Goal: Check status: Check status

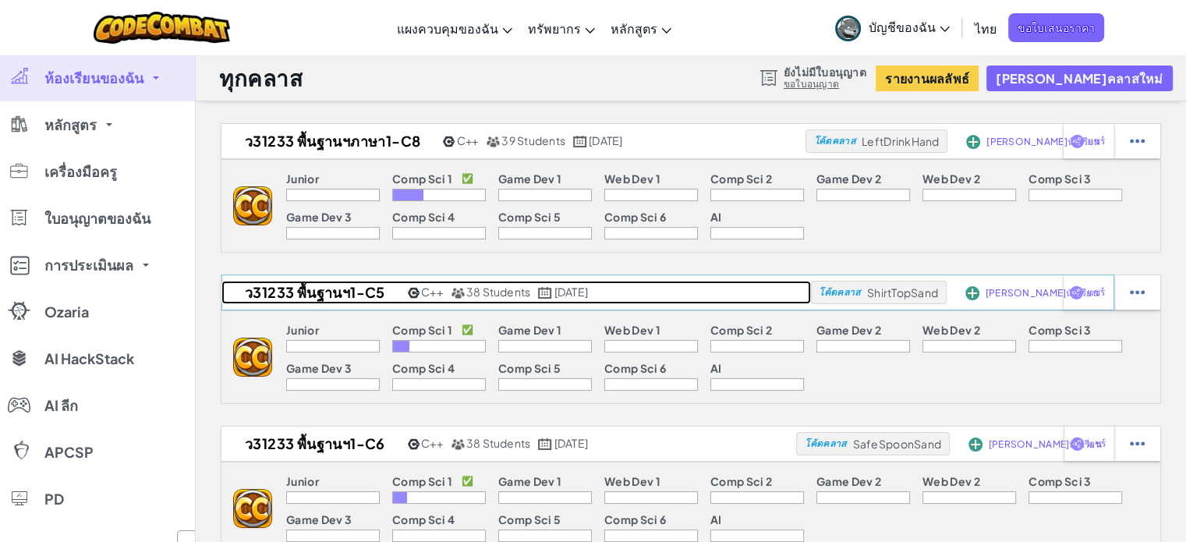
click at [364, 290] on h2 "ว31233 พื้นฐานฯ1-C5" at bounding box center [312, 292] width 182 height 23
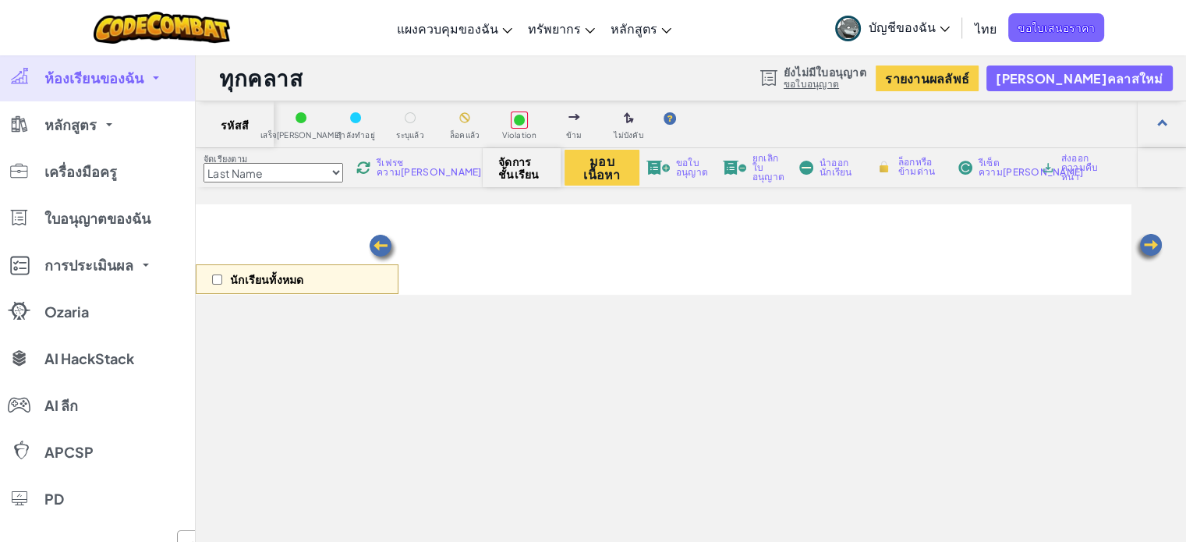
select select "560f1a9f22961295f9427742"
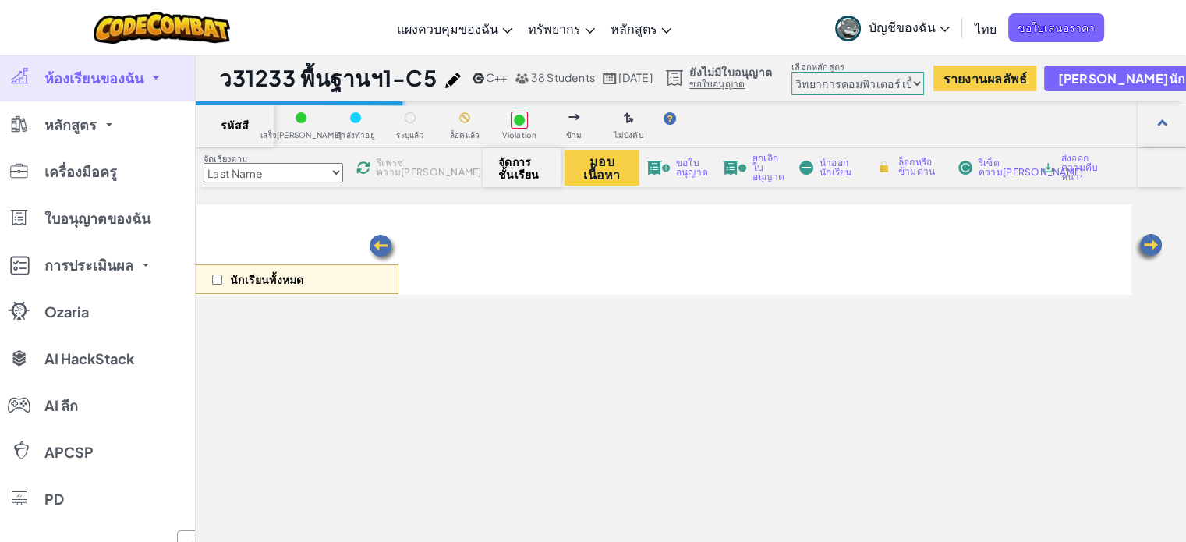
click at [924, 81] on select "[PERSON_NAME]เนียร์ วิทยาการคอมพิวเตอร์ เบื้องต้น การพัฒนาเกม 1 การพัฒนาเว็บไซต…" at bounding box center [858, 83] width 133 height 23
click at [924, 82] on select "[PERSON_NAME]เนียร์ วิทยาการคอมพิวเตอร์ เบื้องต้น การพัฒนาเกม 1 การพัฒนาเว็บไซต…" at bounding box center [858, 83] width 133 height 23
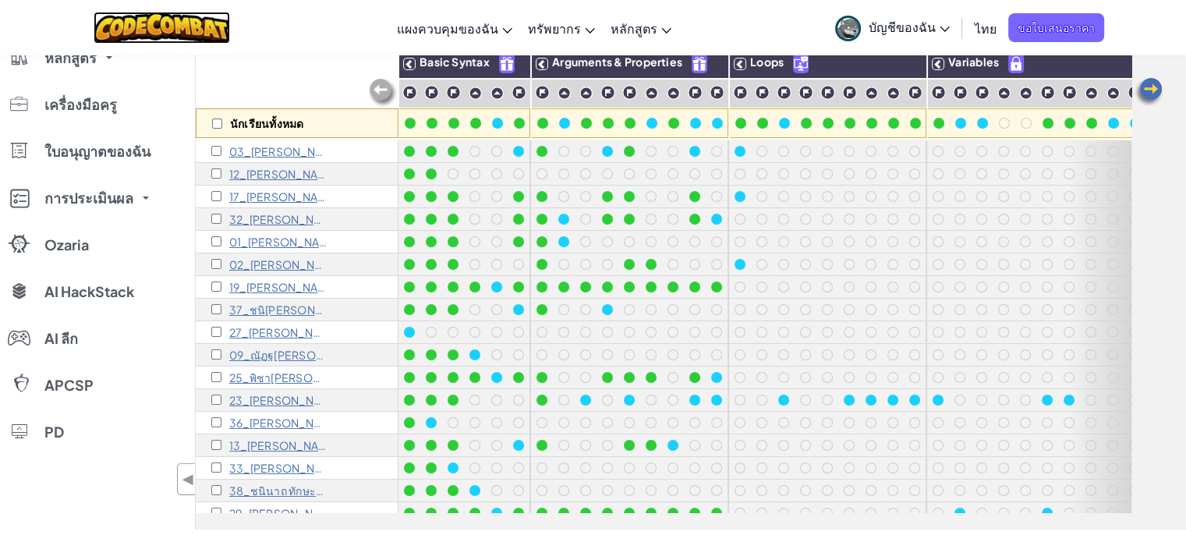
click at [178, 27] on img at bounding box center [162, 28] width 136 height 32
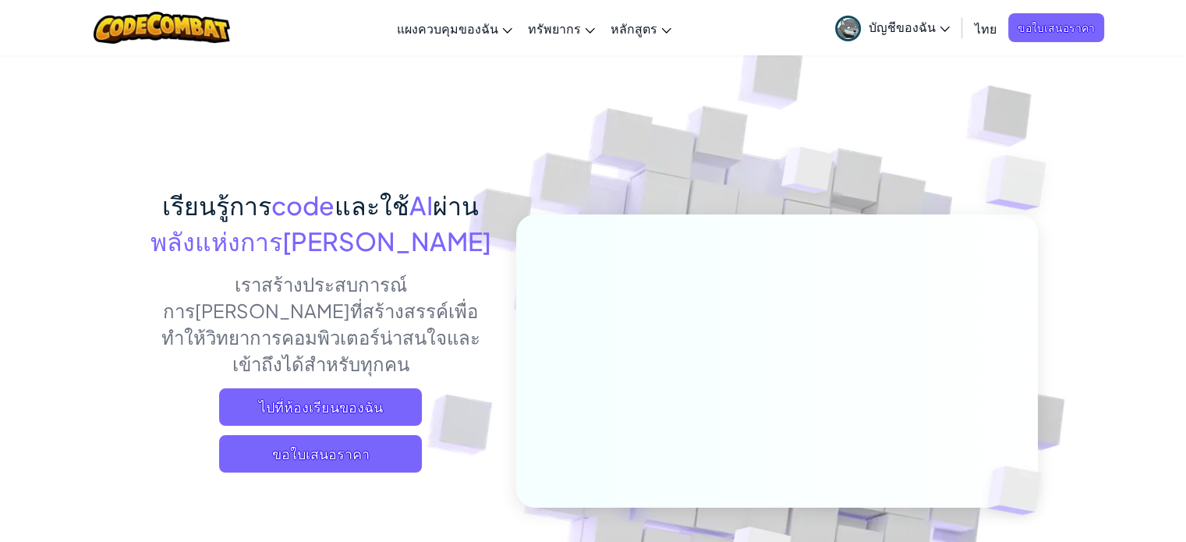
click at [912, 30] on span "บัญชีของฉัน" at bounding box center [909, 27] width 81 height 16
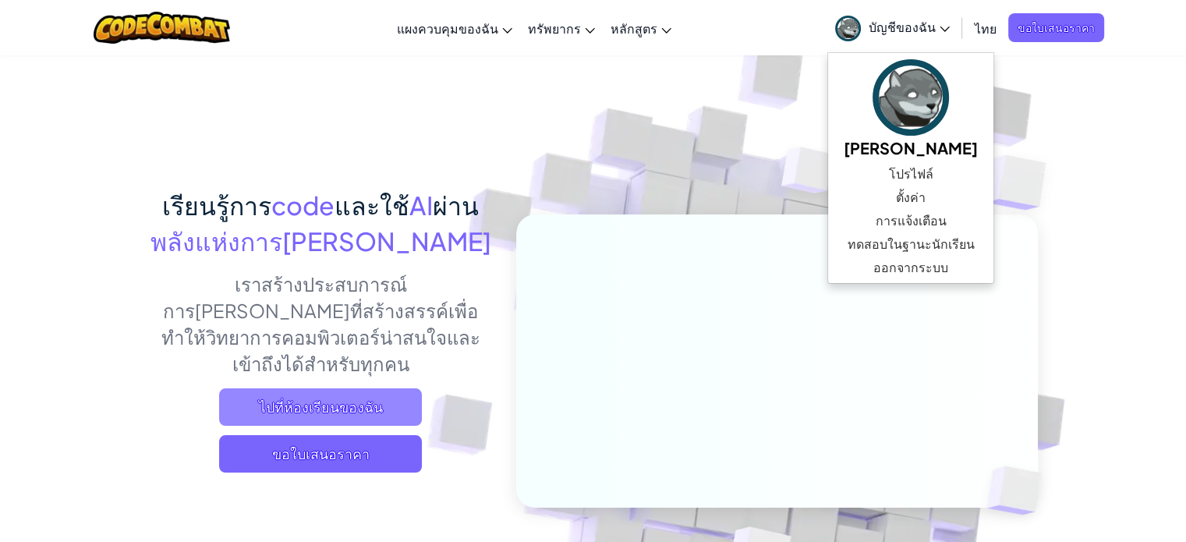
click at [305, 388] on span "ไปที่ห้องเรียนของฉัน" at bounding box center [320, 406] width 203 height 37
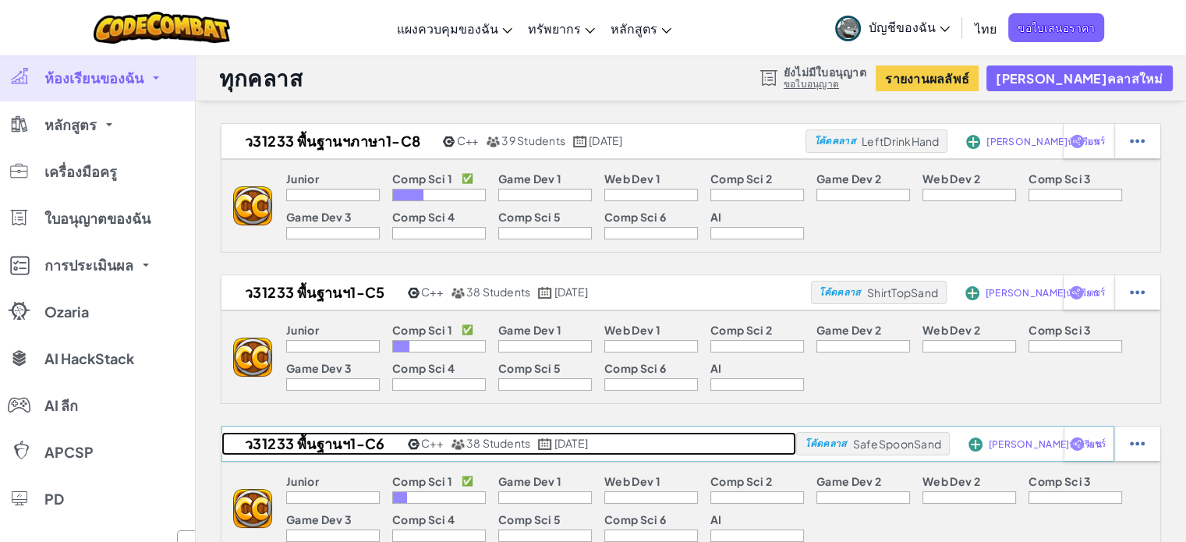
click at [346, 436] on h2 "ว31233 พื้นฐานฯ1-C6" at bounding box center [312, 443] width 182 height 23
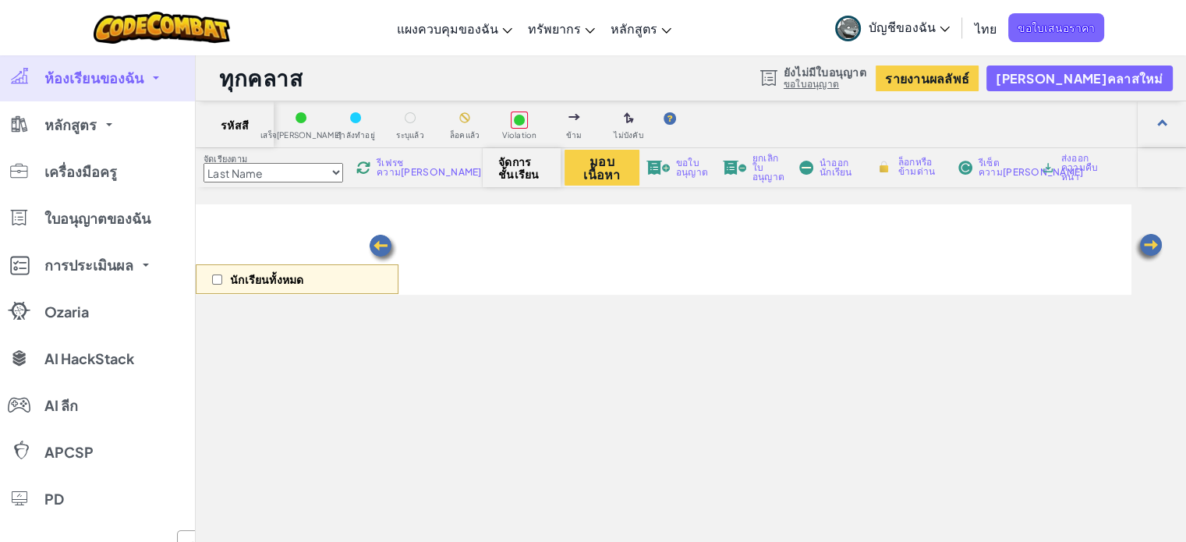
select select "560f1a9f22961295f9427742"
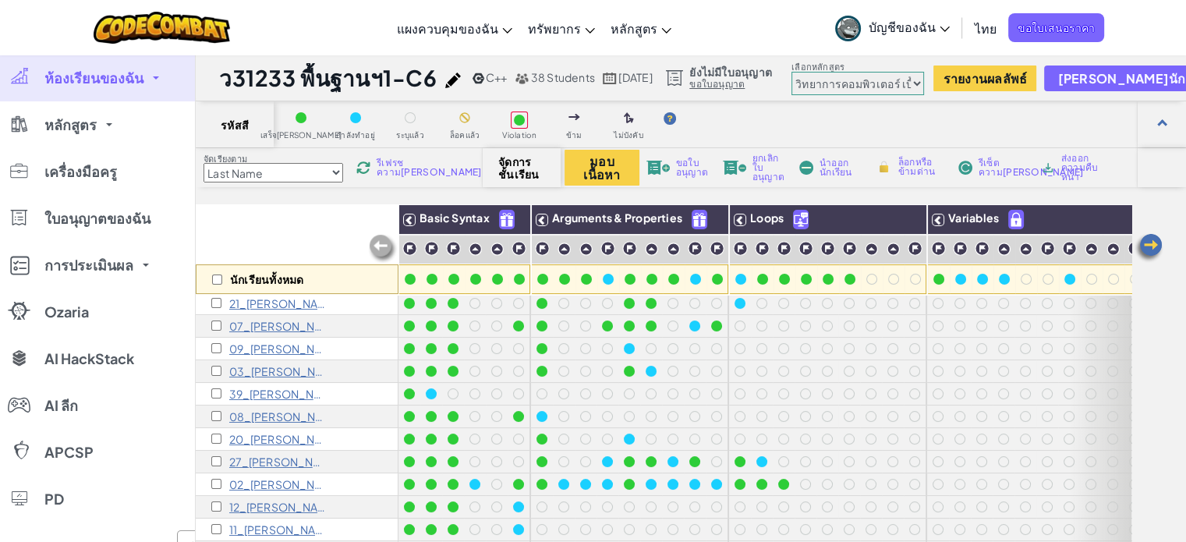
scroll to position [331, 0]
